Goal: Understand process/instructions: Learn how to perform a task or action

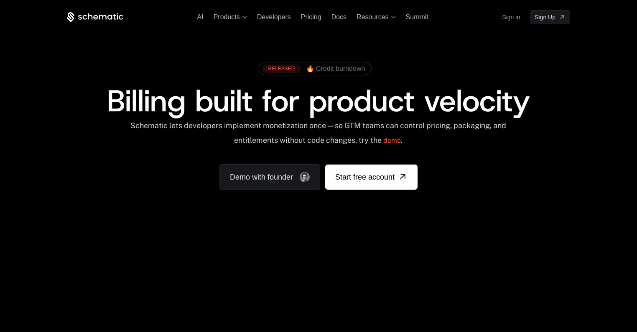
click at [512, 18] on link "Sign in" at bounding box center [511, 16] width 18 height 13
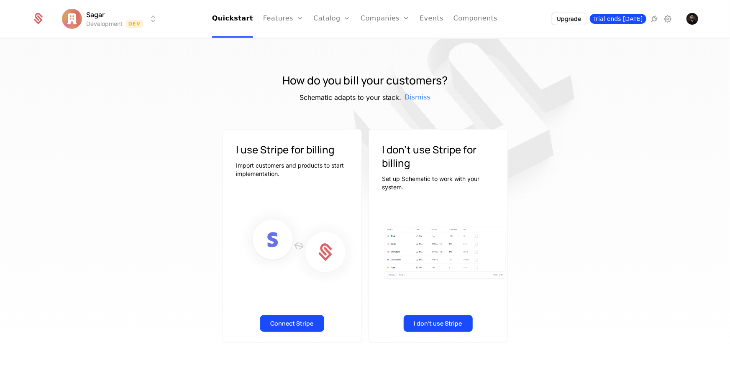
click at [627, 20] on span "Trial ends [DATE]" at bounding box center [618, 19] width 56 height 10
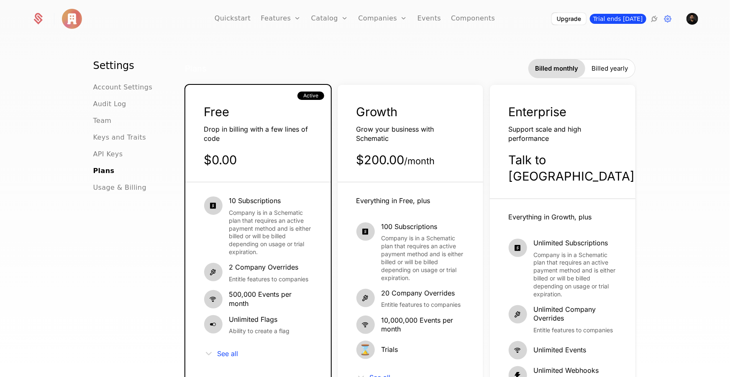
click at [615, 20] on span "Trial ends [DATE]" at bounding box center [618, 19] width 56 height 10
click at [246, 18] on link "Quickstart" at bounding box center [233, 19] width 36 height 38
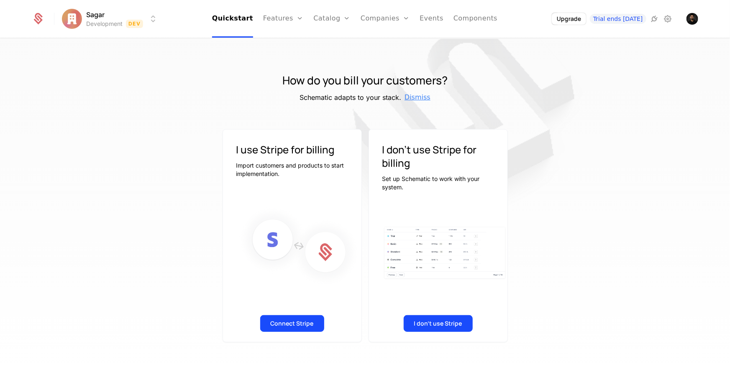
click at [419, 97] on span "Dismiss" at bounding box center [417, 97] width 26 height 10
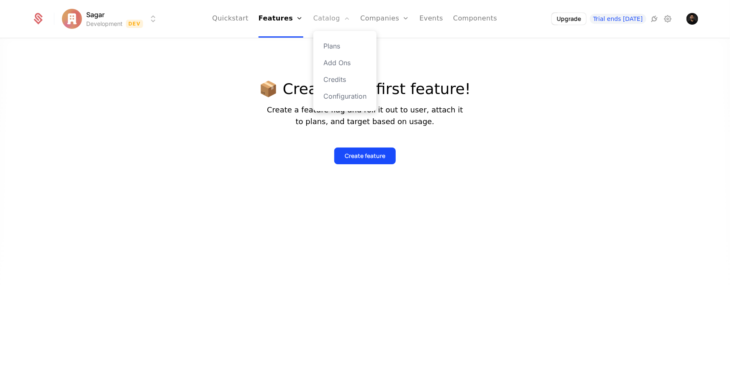
click at [327, 25] on link "Catalog" at bounding box center [331, 19] width 37 height 38
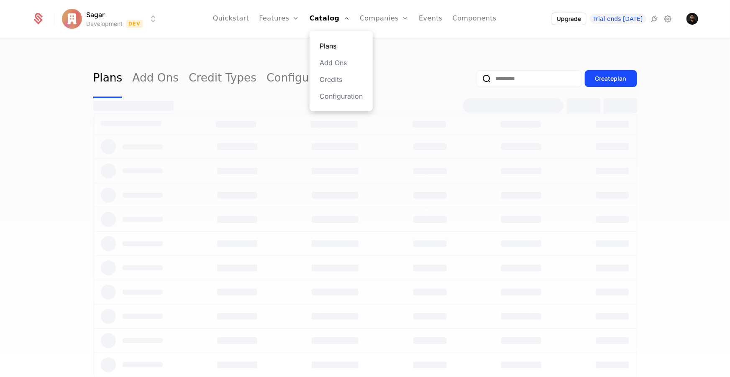
click at [335, 44] on link "Plans" at bounding box center [340, 46] width 43 height 10
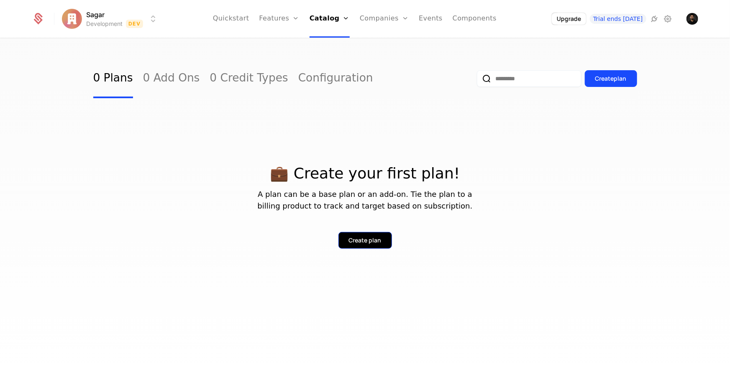
click at [368, 239] on div "Create plan" at bounding box center [365, 240] width 33 height 8
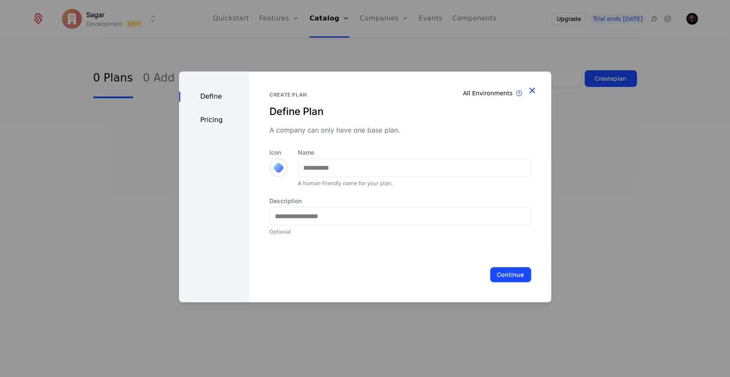
click at [528, 89] on icon "button" at bounding box center [532, 90] width 11 height 11
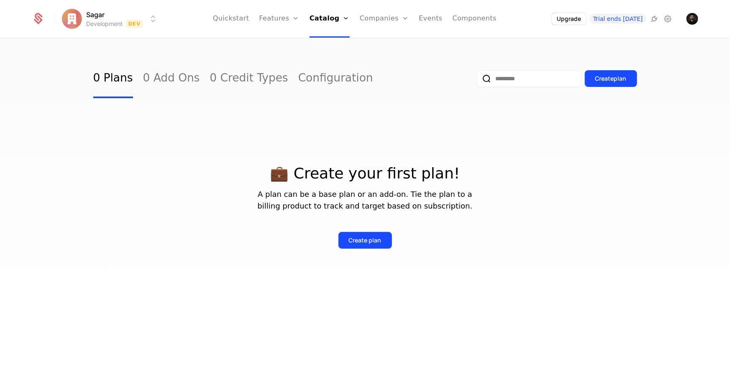
click at [82, 18] on html "Sagar Development Dev Quickstart Features Features Flags Catalog Plans Add Ons …" at bounding box center [365, 188] width 730 height 377
click at [642, 17] on html "Sagar Development Dev Quickstart Features Features Flags Catalog Plans Add Ons …" at bounding box center [365, 188] width 730 height 377
click at [642, 20] on icon at bounding box center [668, 19] width 10 height 10
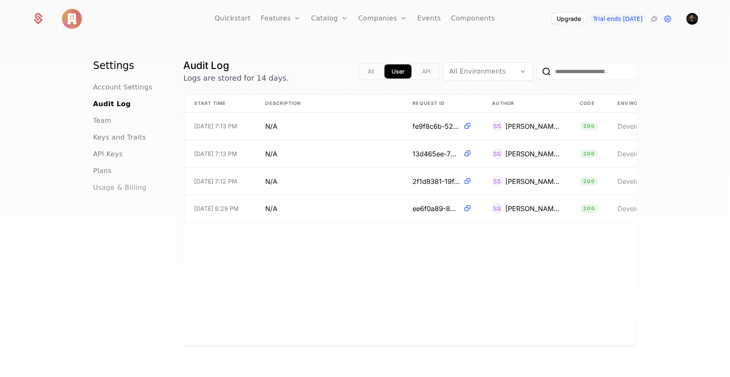
click at [113, 187] on span "Usage & Billing" at bounding box center [120, 188] width 54 height 10
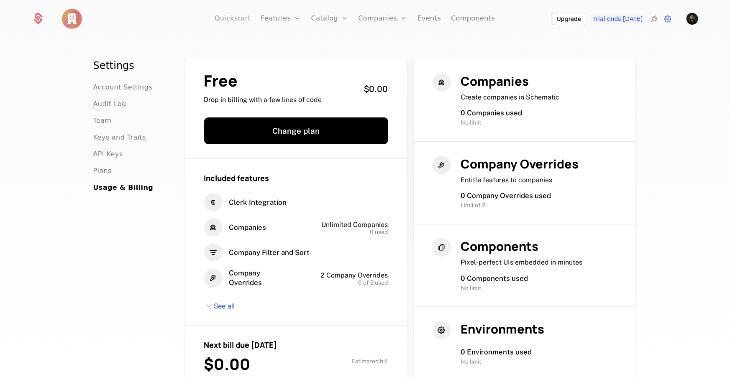
click at [239, 20] on link "Quickstart" at bounding box center [233, 19] width 36 height 38
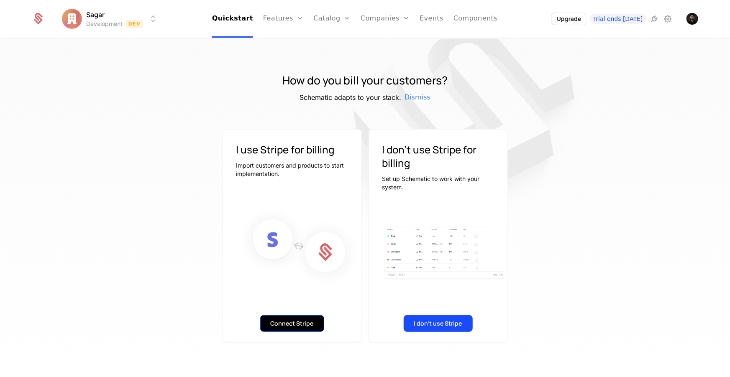
click at [287, 324] on button "Connect Stripe" at bounding box center [292, 323] width 64 height 17
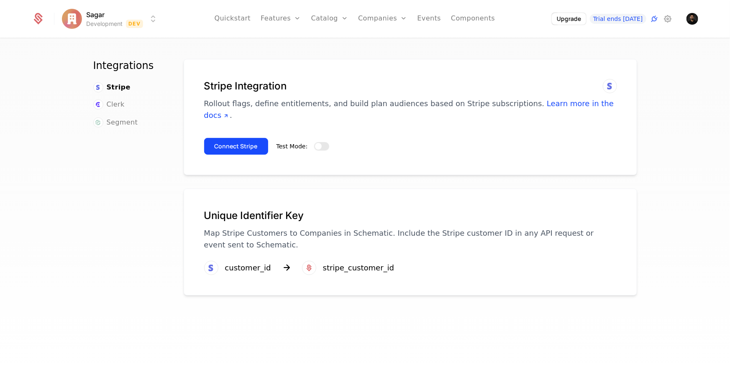
click at [315, 143] on span "button" at bounding box center [318, 146] width 7 height 7
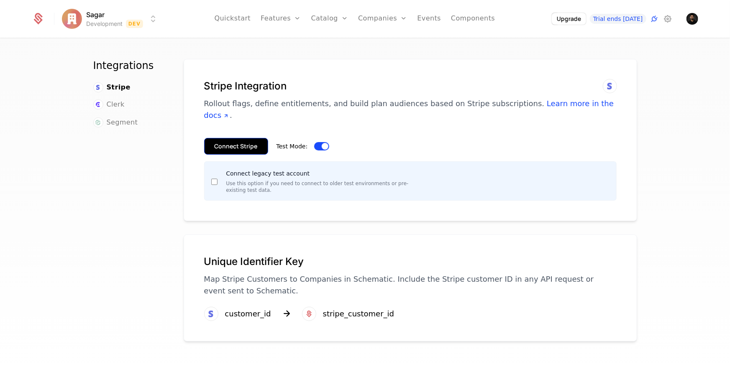
click at [246, 138] on button "Connect Stripe" at bounding box center [236, 146] width 64 height 17
click at [143, 103] on div "Clerk" at bounding box center [128, 105] width 70 height 11
click at [322, 143] on span "button" at bounding box center [325, 146] width 7 height 7
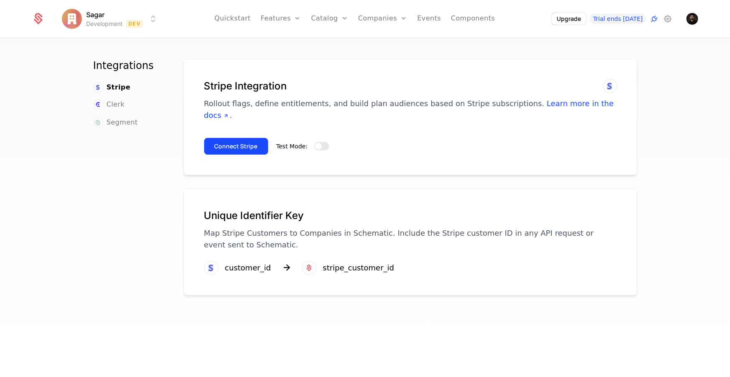
drag, startPoint x: 236, startPoint y: 257, endPoint x: 243, endPoint y: 255, distance: 7.2
click at [236, 262] on div "customer_id" at bounding box center [248, 268] width 46 height 12
click at [114, 86] on span "Stripe" at bounding box center [119, 87] width 24 height 10
click at [121, 104] on div "Clerk" at bounding box center [128, 105] width 70 height 11
click at [117, 123] on span "Segment" at bounding box center [122, 122] width 31 height 10
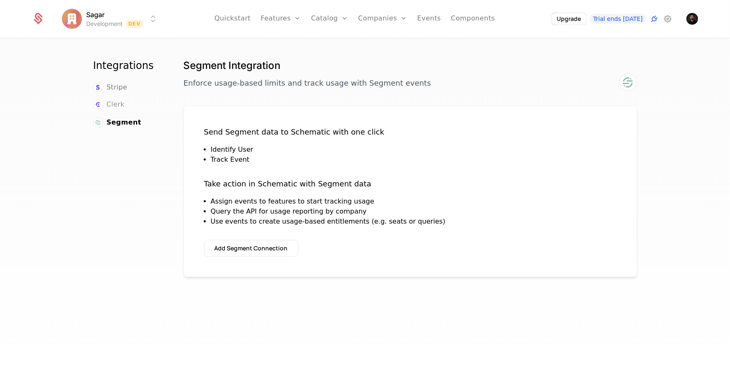
click at [117, 104] on span "Clerk" at bounding box center [116, 105] width 18 height 10
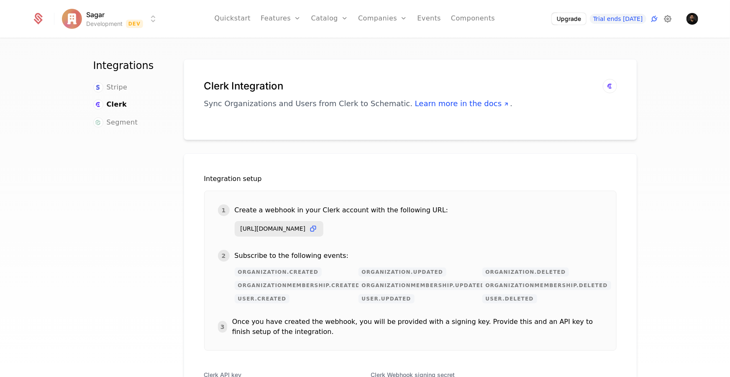
click at [642, 20] on icon at bounding box center [668, 19] width 10 height 10
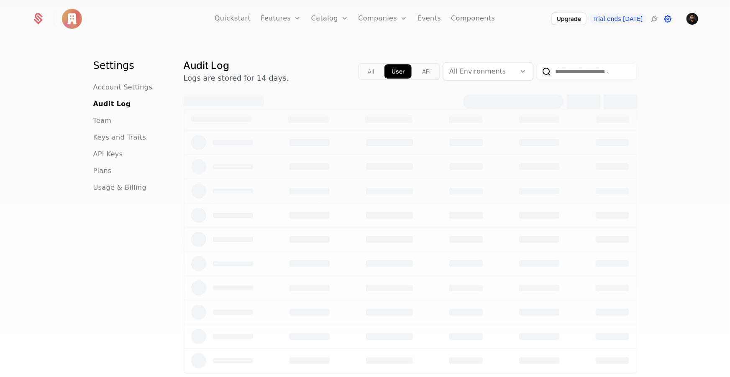
click at [642, 20] on icon at bounding box center [668, 19] width 10 height 10
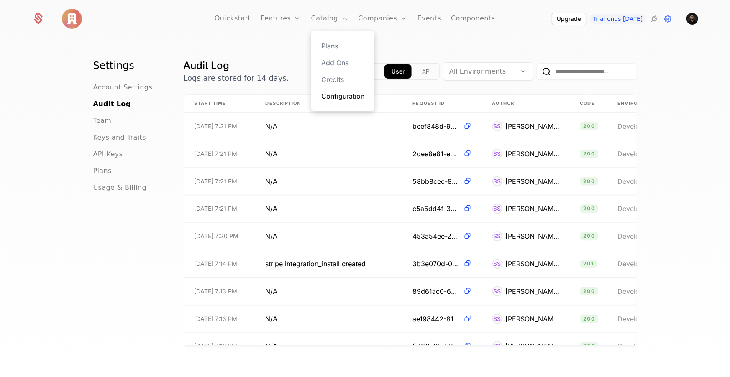
click at [338, 92] on link "Configuration" at bounding box center [342, 96] width 43 height 10
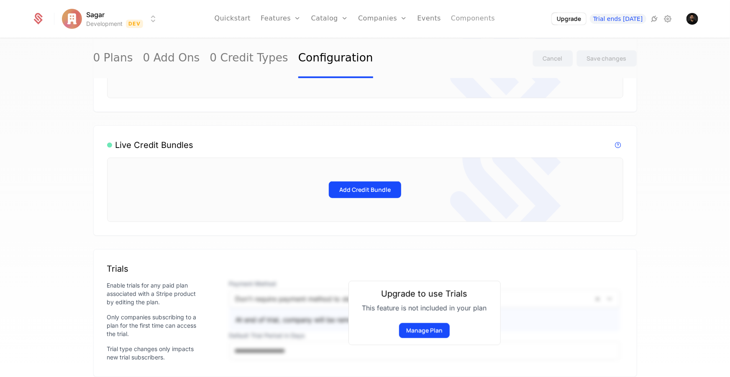
scroll to position [176, 0]
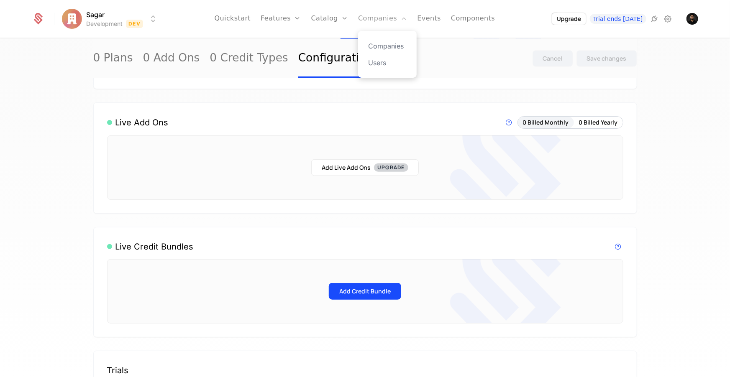
click at [393, 19] on link "Companies" at bounding box center [382, 19] width 49 height 38
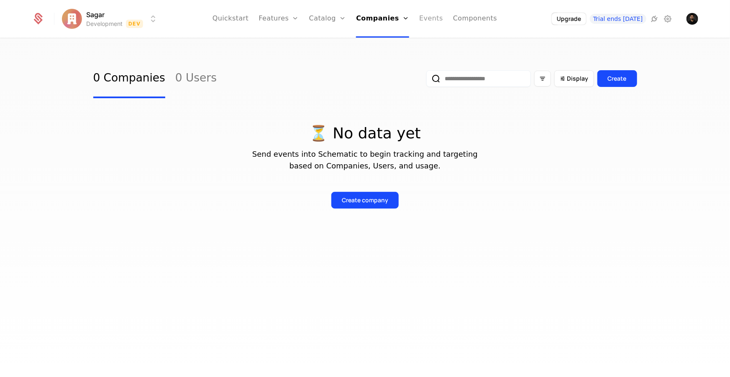
click at [426, 18] on link "Events" at bounding box center [431, 19] width 24 height 38
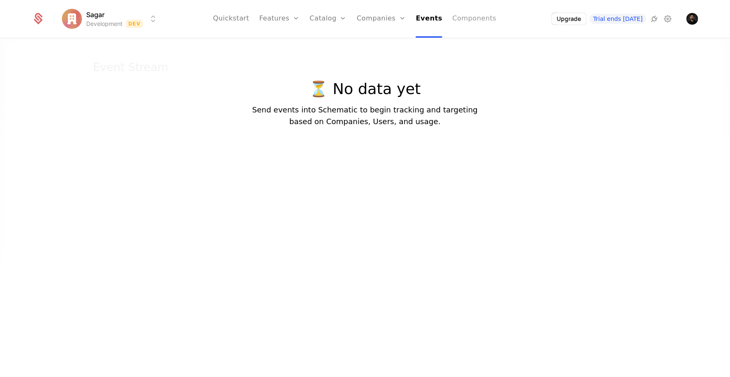
click at [476, 15] on link "Components" at bounding box center [474, 19] width 44 height 38
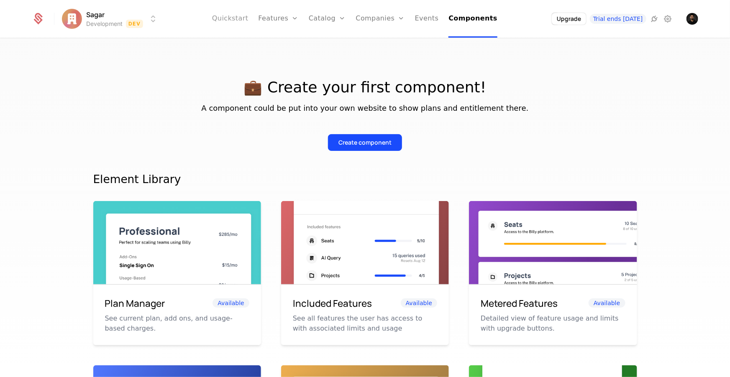
click at [241, 22] on link "Quickstart" at bounding box center [230, 19] width 36 height 38
